Goal: Task Accomplishment & Management: Use online tool/utility

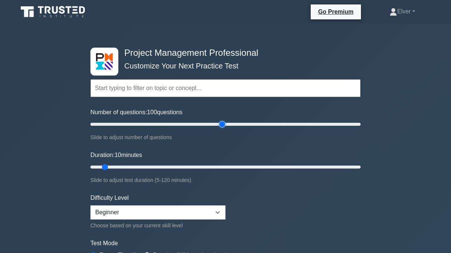
drag, startPoint x: 100, startPoint y: 126, endPoint x: 223, endPoint y: 145, distance: 124.0
type input "100"
click at [223, 129] on input "Number of questions: 100 questions" at bounding box center [225, 124] width 270 height 9
drag, startPoint x: 106, startPoint y: 166, endPoint x: 286, endPoint y: 181, distance: 180.9
click at [286, 171] on input "Duration: 90 minutes" at bounding box center [225, 166] width 270 height 9
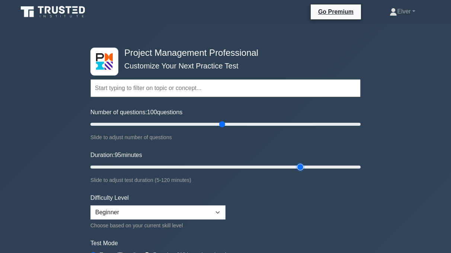
drag, startPoint x: 289, startPoint y: 168, endPoint x: 301, endPoint y: 170, distance: 12.5
click at [301, 170] on input "Duration: 95 minutes" at bounding box center [225, 166] width 270 height 9
drag, startPoint x: 301, startPoint y: 170, endPoint x: 306, endPoint y: 173, distance: 5.5
type input "100"
click at [306, 171] on input "Duration: 100 minutes" at bounding box center [225, 166] width 270 height 9
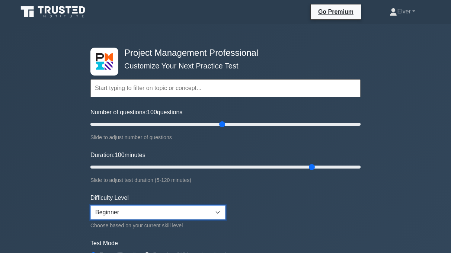
click at [216, 212] on select "Beginner Intermediate Expert" at bounding box center [157, 212] width 135 height 14
select select "intermediate"
click at [90, 205] on select "Beginner Intermediate Expert" at bounding box center [157, 212] width 135 height 14
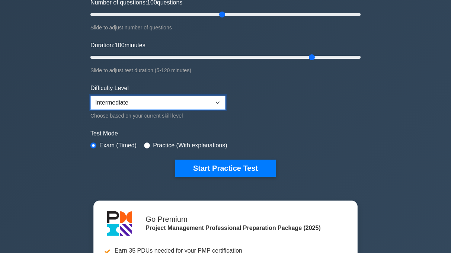
scroll to position [112, 0]
